Goal: Task Accomplishment & Management: Manage account settings

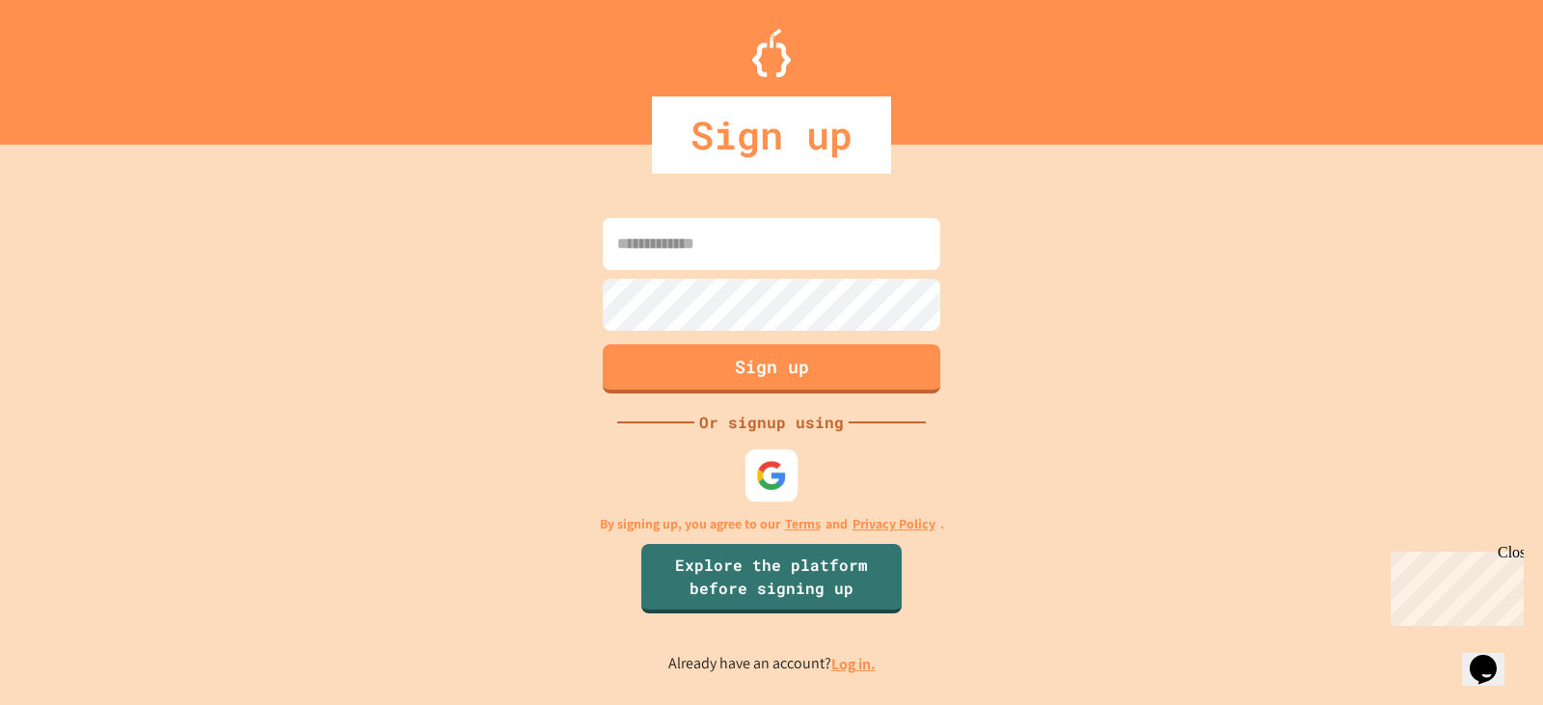
click at [770, 465] on img at bounding box center [772, 475] width 32 height 32
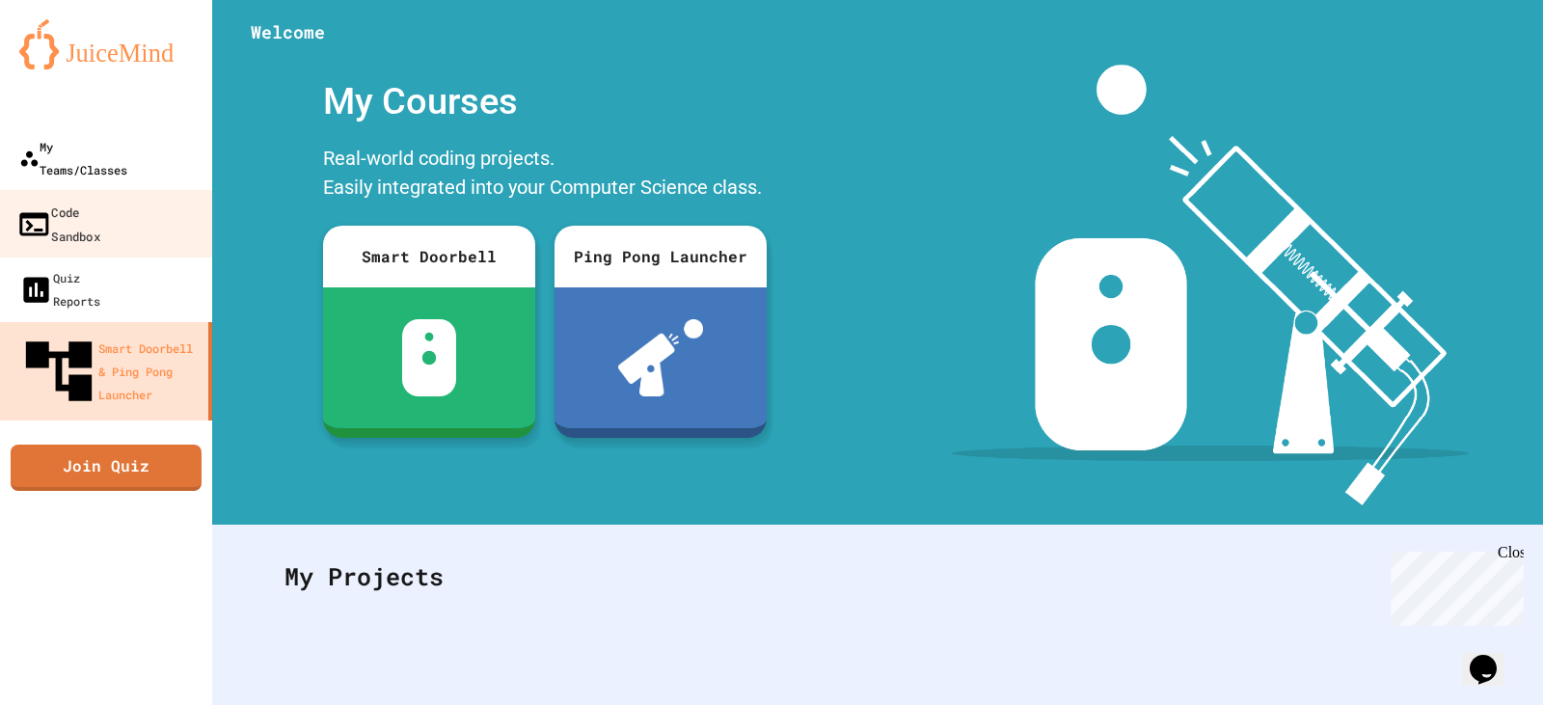
click at [127, 162] on link "My Teams/Classes" at bounding box center [106, 158] width 212 height 66
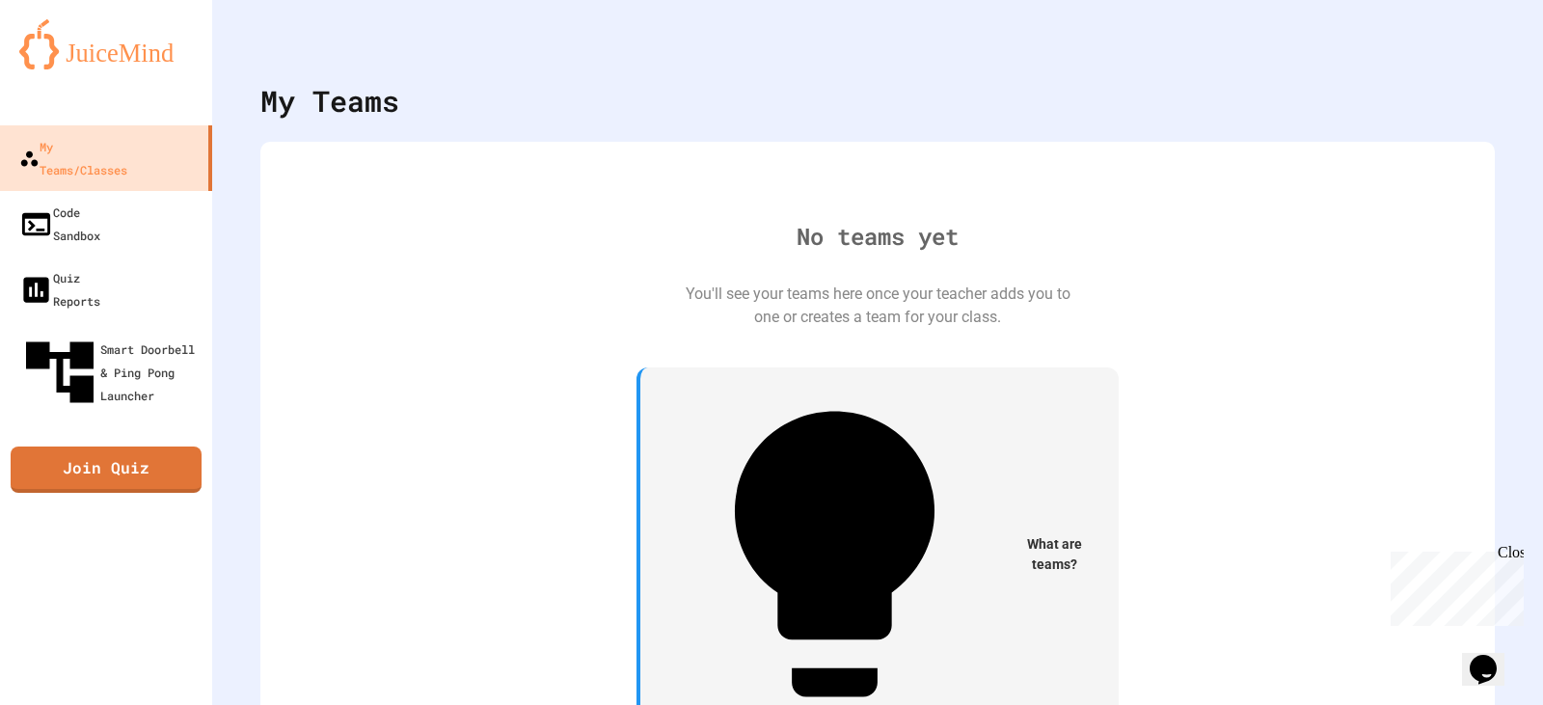
click at [1511, 554] on div "Close" at bounding box center [1510, 556] width 24 height 24
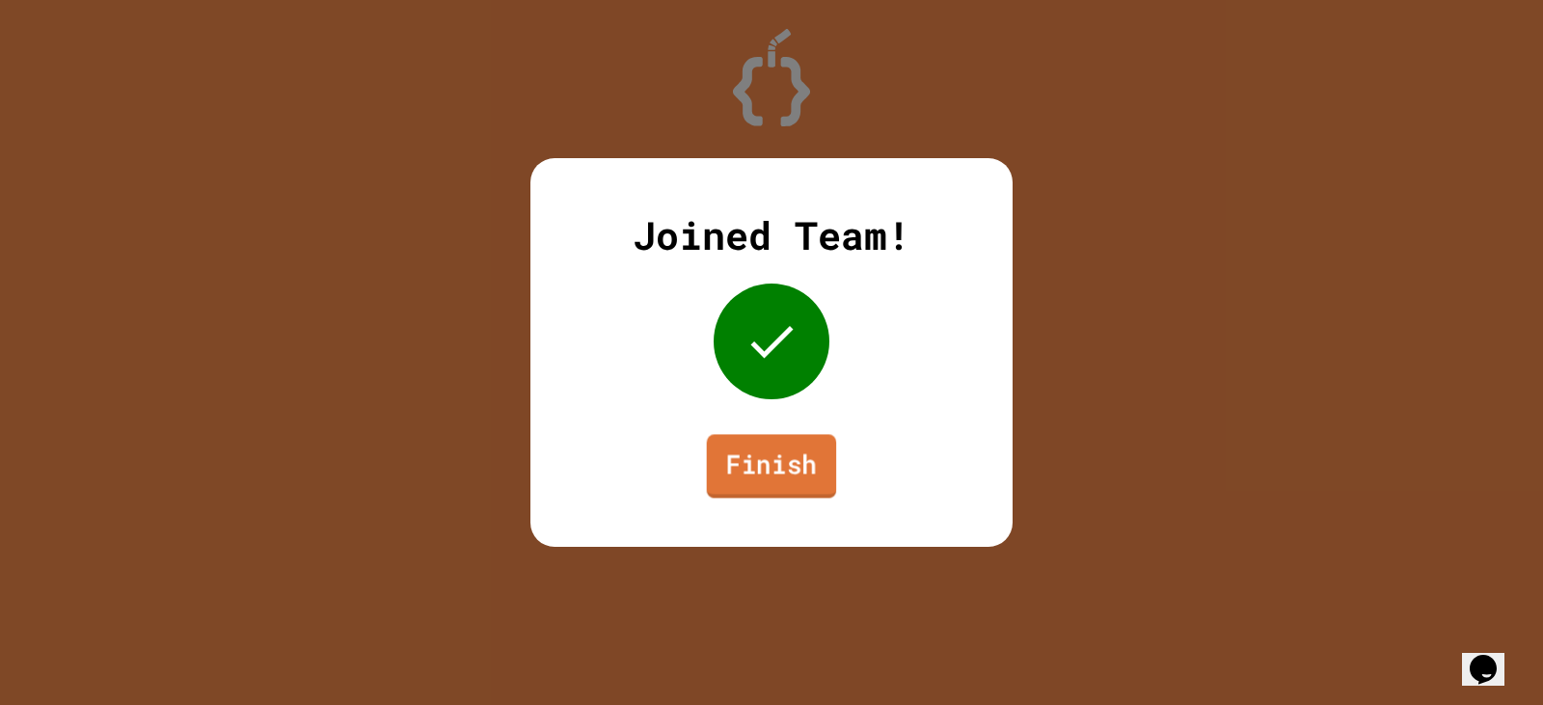
click at [761, 458] on link "Finish" at bounding box center [772, 466] width 130 height 64
